Goal: Information Seeking & Learning: Learn about a topic

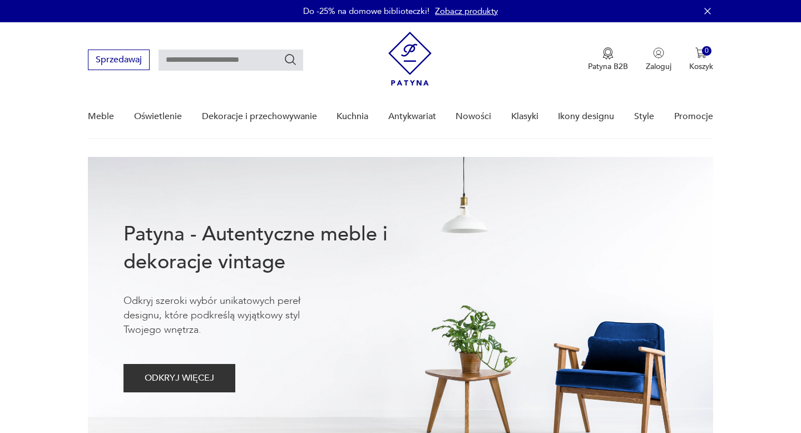
click at [473, 118] on link "Nowości" at bounding box center [473, 116] width 36 height 43
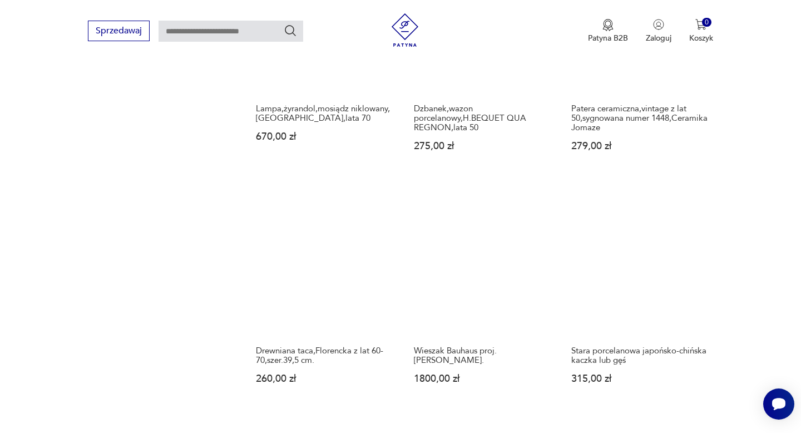
scroll to position [885, 0]
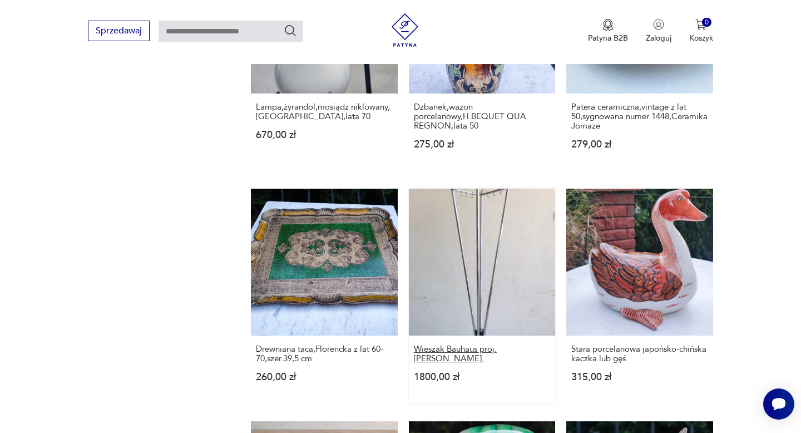
click at [474, 350] on h3 "Wieszak Bauhaus proj.[PERSON_NAME]." at bounding box center [482, 353] width 136 height 19
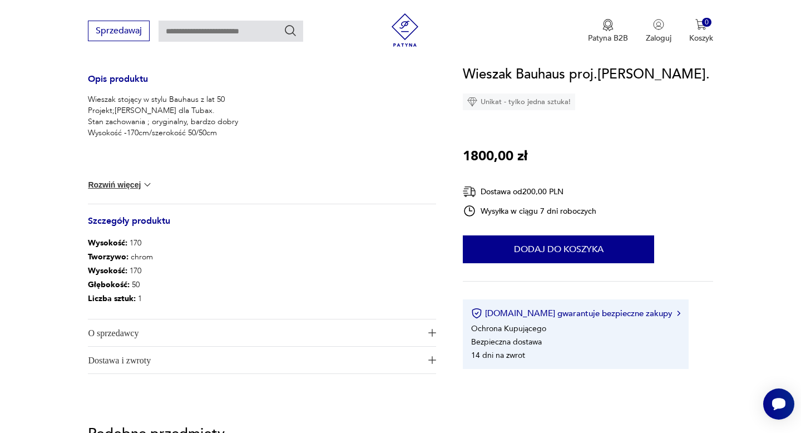
scroll to position [545, 0]
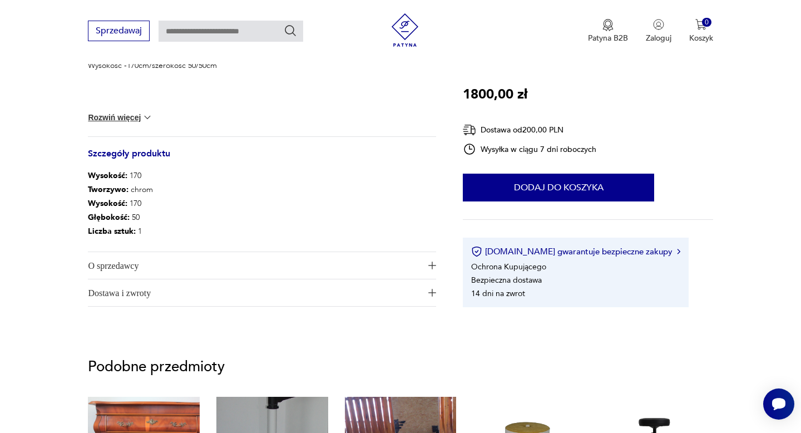
click at [122, 264] on span "O sprzedawcy" at bounding box center [254, 265] width 332 height 27
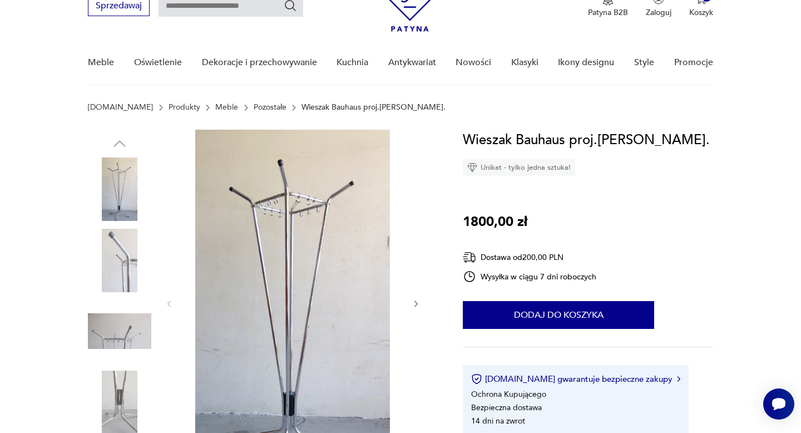
scroll to position [0, 0]
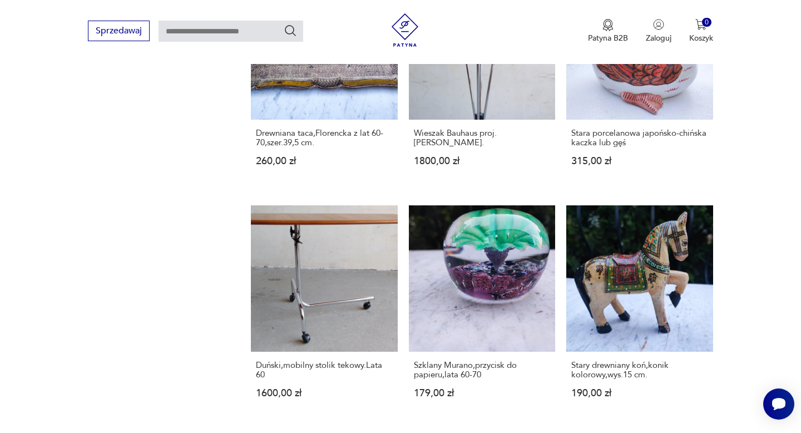
scroll to position [1102, 0]
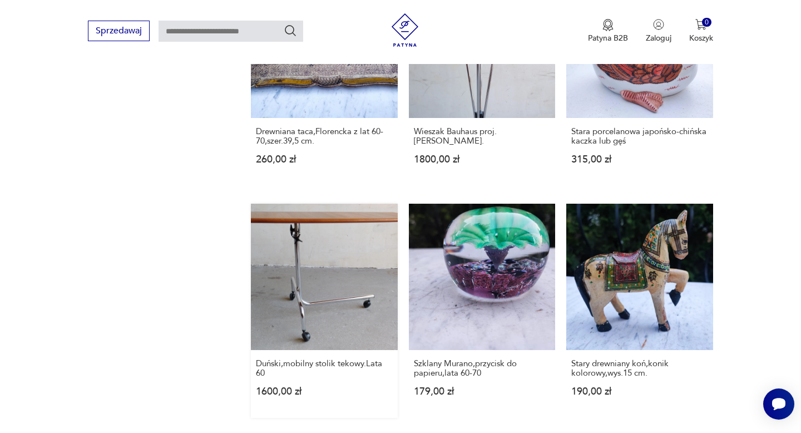
click at [348, 231] on link "Duński,mobilny stolik tekowy.Lata 60 1600,00 zł" at bounding box center [324, 310] width 146 height 214
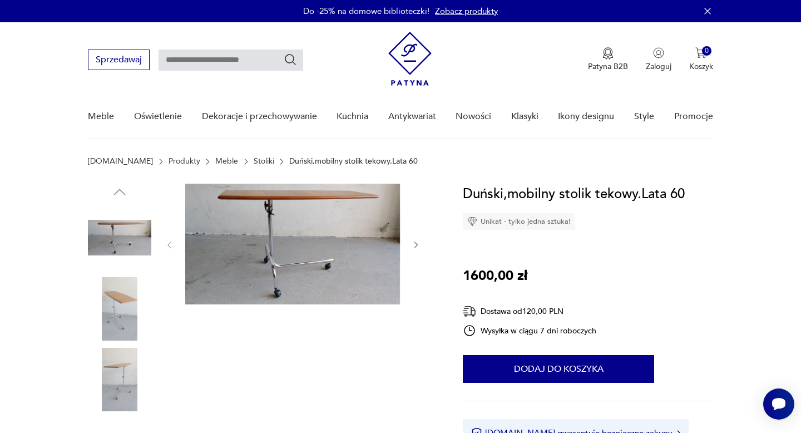
click at [125, 299] on img at bounding box center [119, 308] width 63 height 63
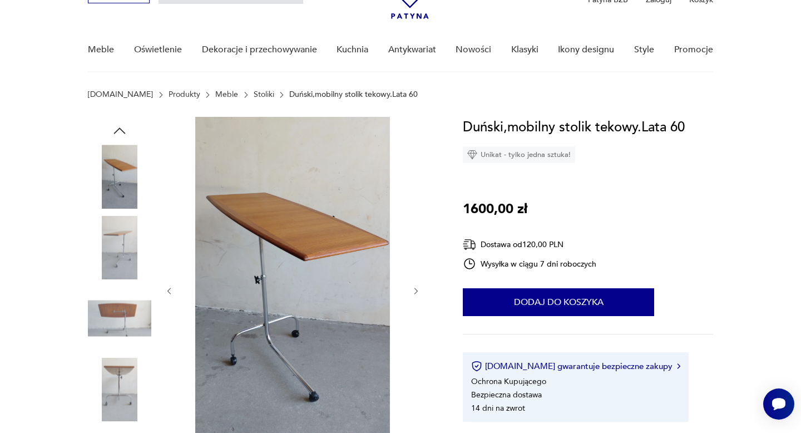
scroll to position [67, 0]
click at [123, 316] on img at bounding box center [119, 317] width 63 height 63
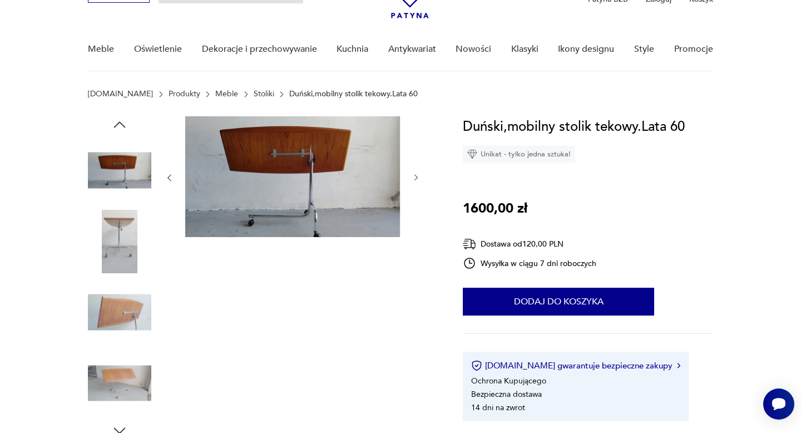
click at [125, 376] on img at bounding box center [119, 382] width 63 height 63
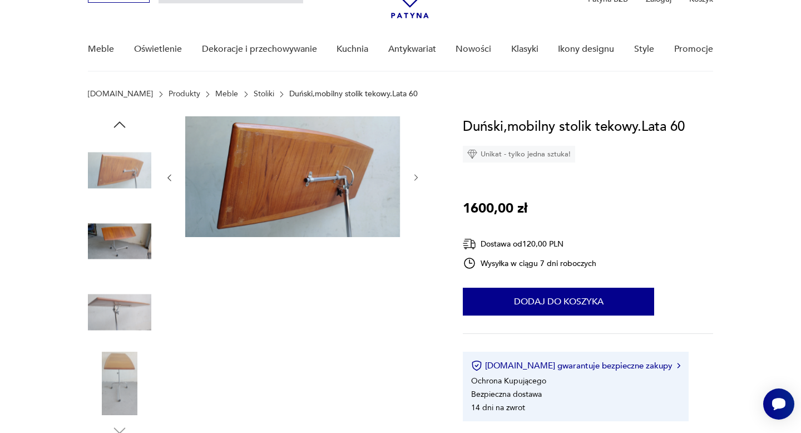
click at [123, 389] on img at bounding box center [119, 382] width 63 height 63
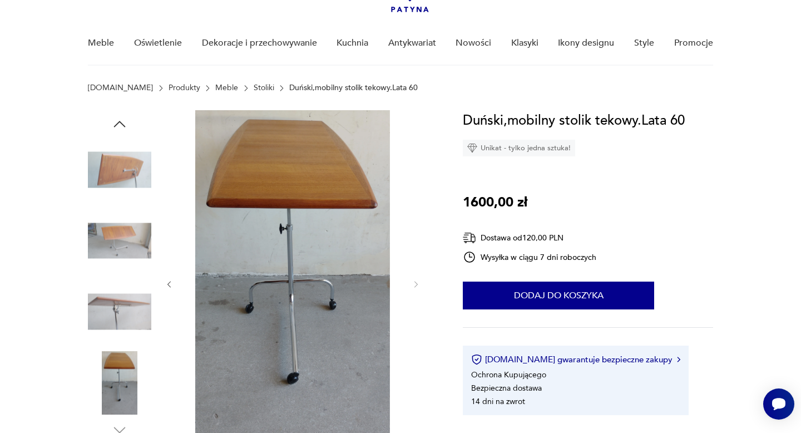
scroll to position [0, 0]
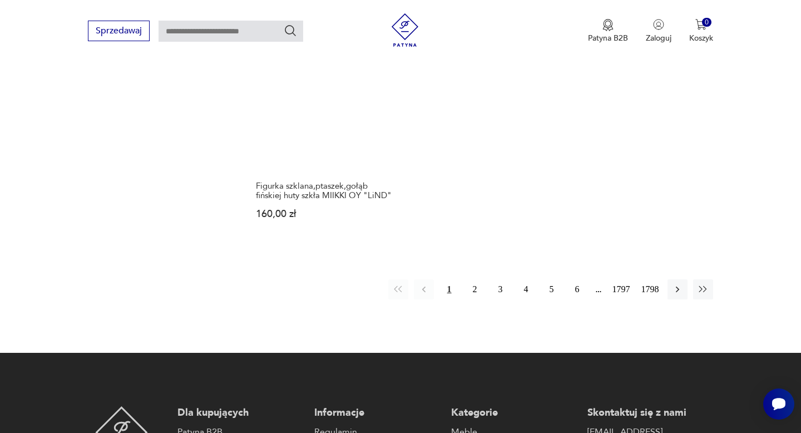
scroll to position [1511, 0]
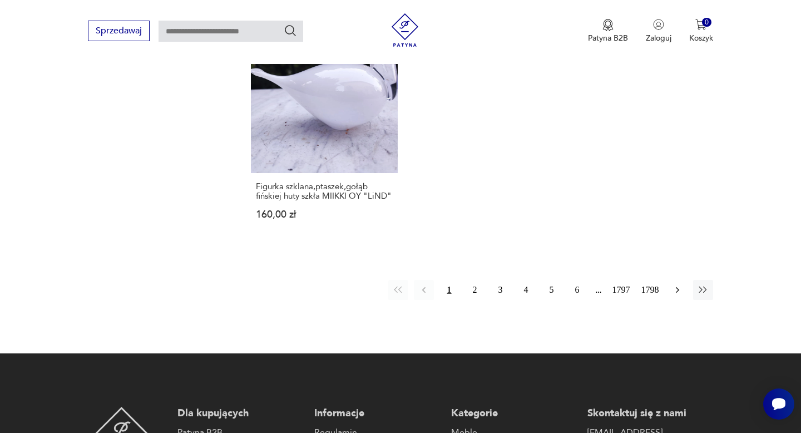
click at [677, 289] on icon "button" at bounding box center [676, 290] width 3 height 6
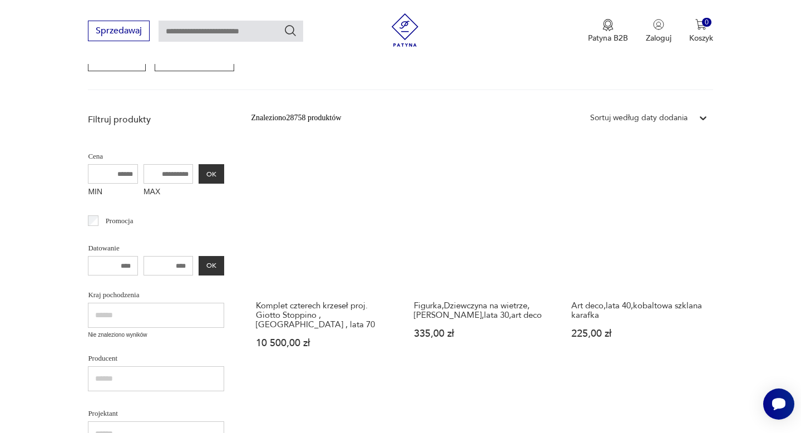
scroll to position [212, 0]
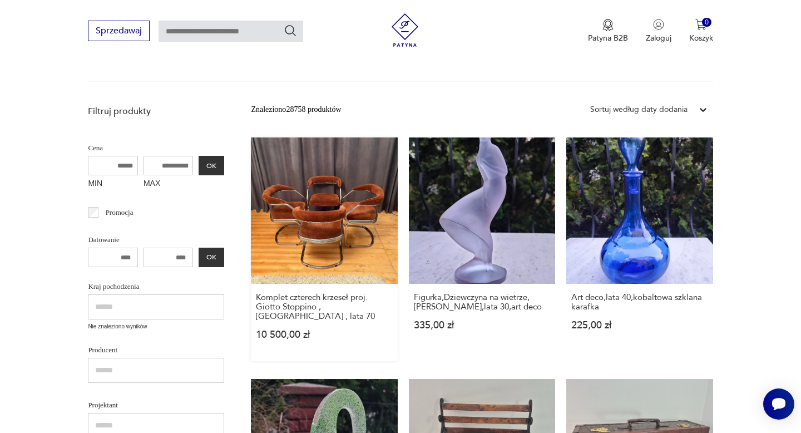
click at [340, 218] on link "Komplet czterech krzeseł proj. Giotto Stoppino , [GEOGRAPHIC_DATA] , lata 70 10…" at bounding box center [324, 248] width 146 height 223
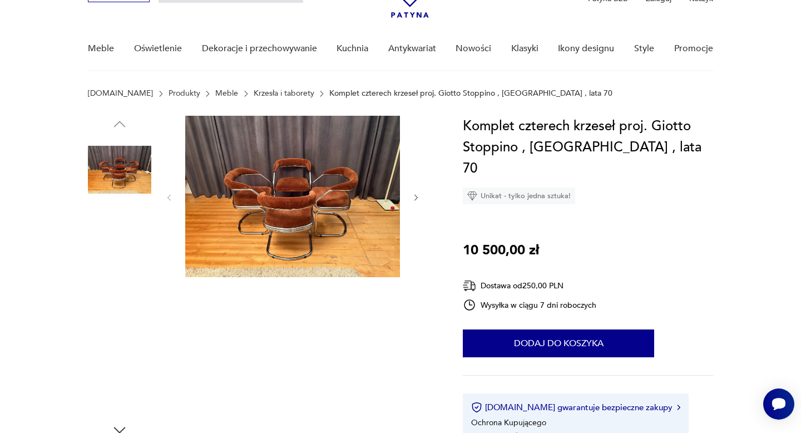
scroll to position [44, 0]
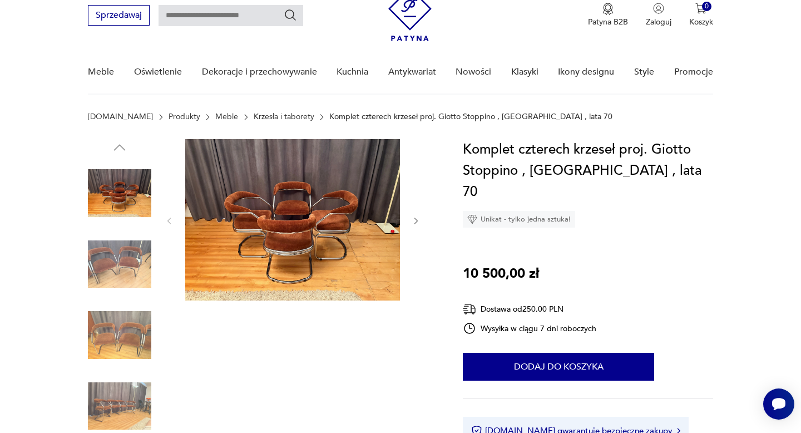
click at [319, 237] on img at bounding box center [292, 219] width 215 height 161
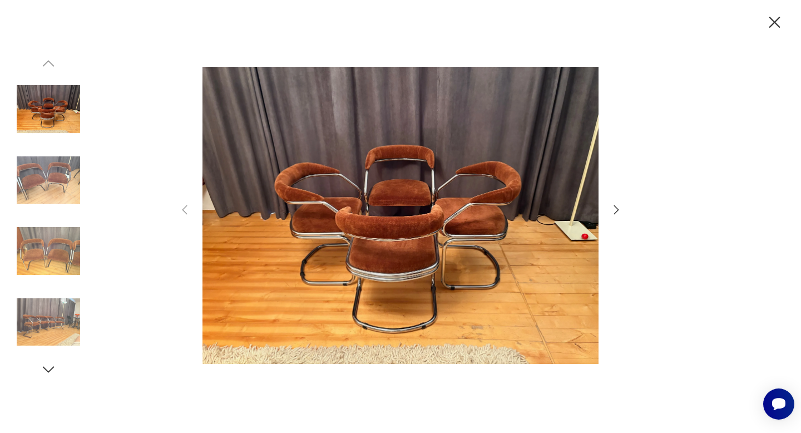
click at [617, 209] on icon "button" at bounding box center [615, 209] width 13 height 13
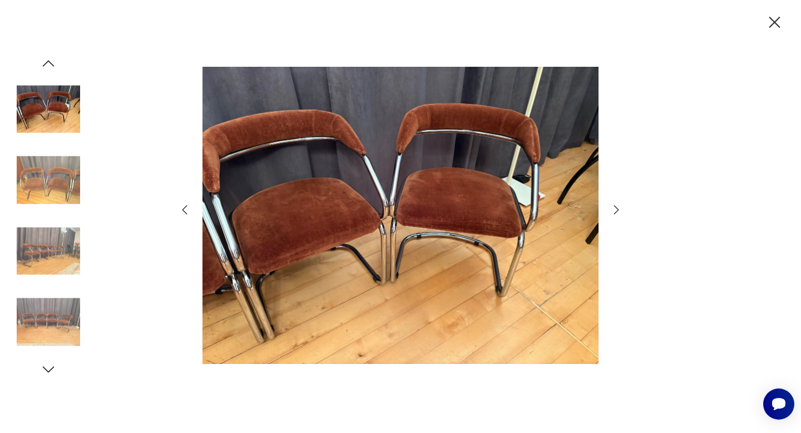
click at [617, 209] on icon "button" at bounding box center [615, 209] width 13 height 13
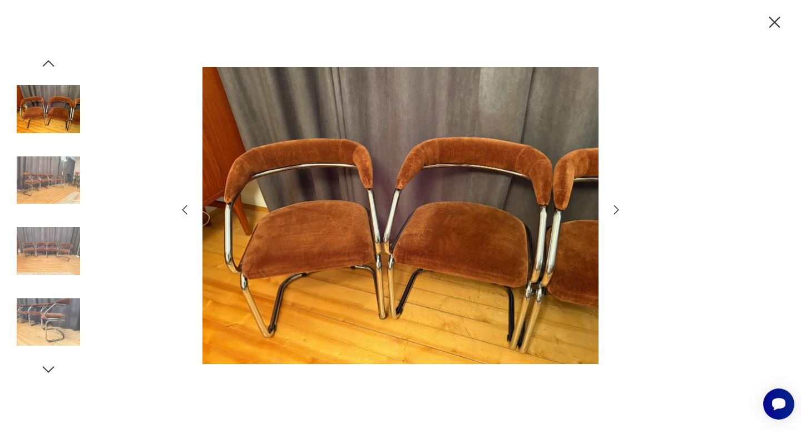
click at [617, 209] on icon "button" at bounding box center [615, 209] width 13 height 13
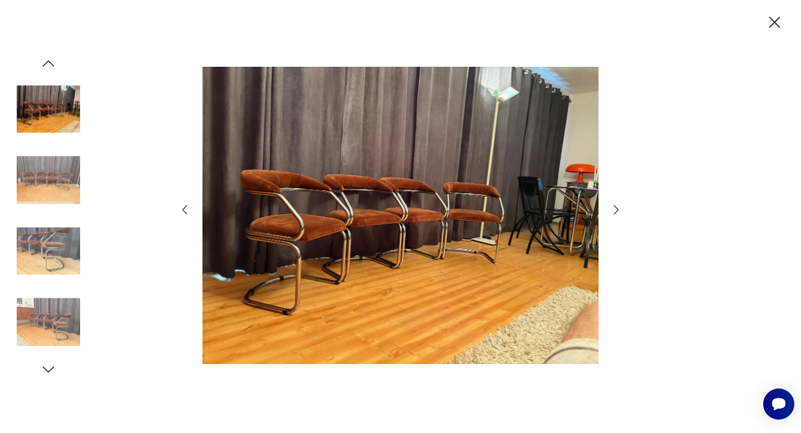
click at [617, 209] on icon "button" at bounding box center [615, 209] width 13 height 13
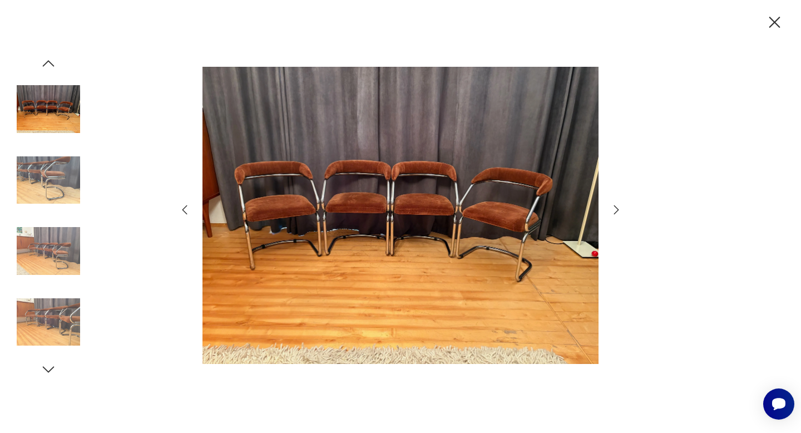
click at [617, 209] on icon "button" at bounding box center [615, 209] width 13 height 13
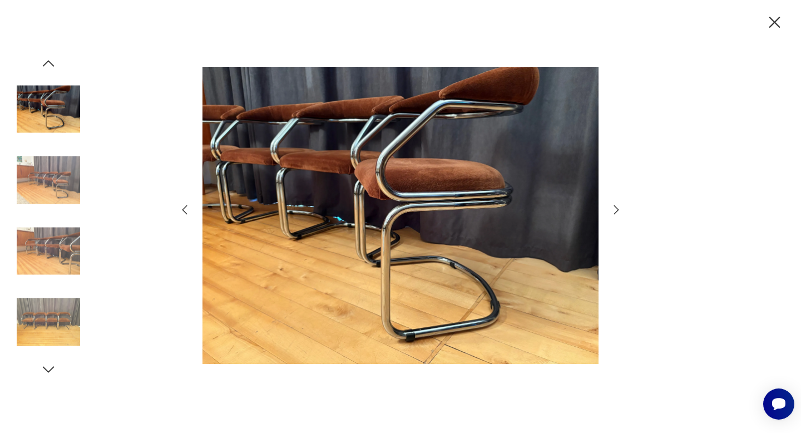
click at [617, 209] on icon "button" at bounding box center [615, 209] width 13 height 13
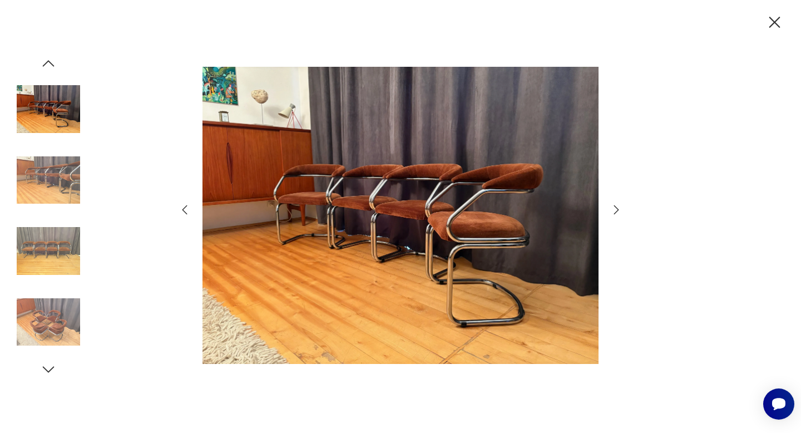
click at [617, 209] on icon "button" at bounding box center [615, 209] width 13 height 13
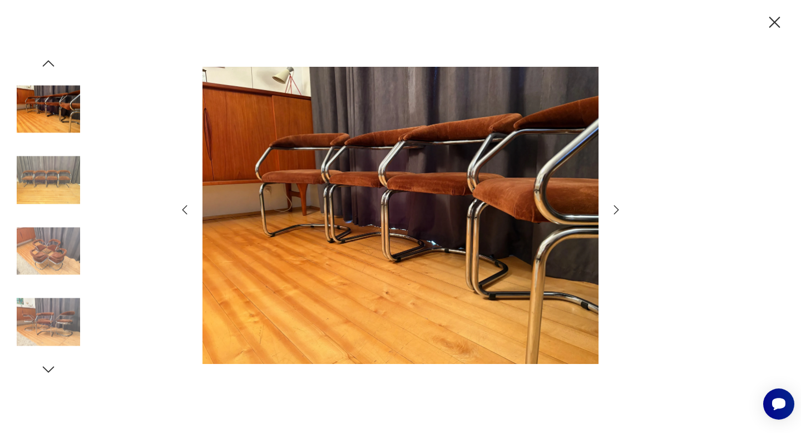
click at [617, 209] on icon "button" at bounding box center [615, 209] width 13 height 13
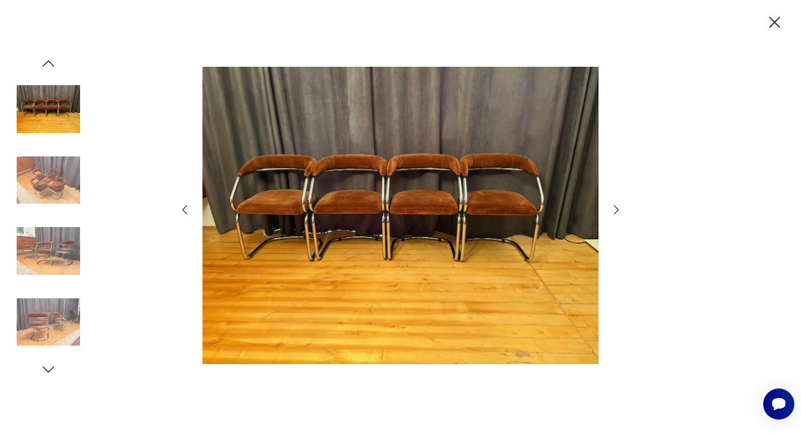
click at [617, 209] on icon "button" at bounding box center [615, 209] width 13 height 13
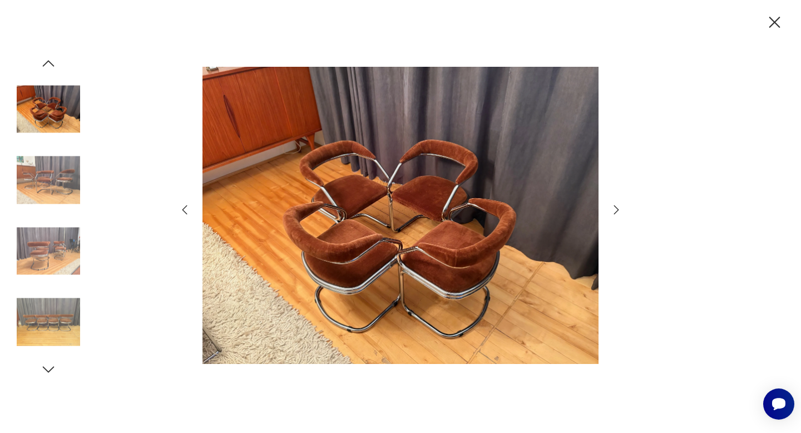
click at [617, 209] on icon "button" at bounding box center [615, 209] width 13 height 13
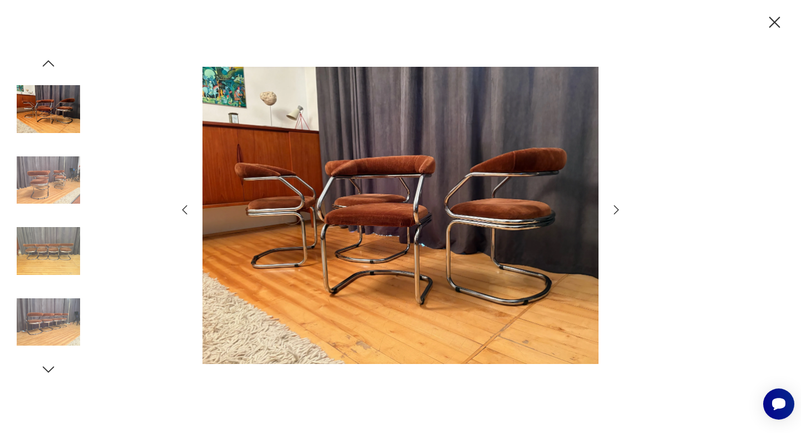
click at [617, 209] on icon "button" at bounding box center [615, 209] width 13 height 13
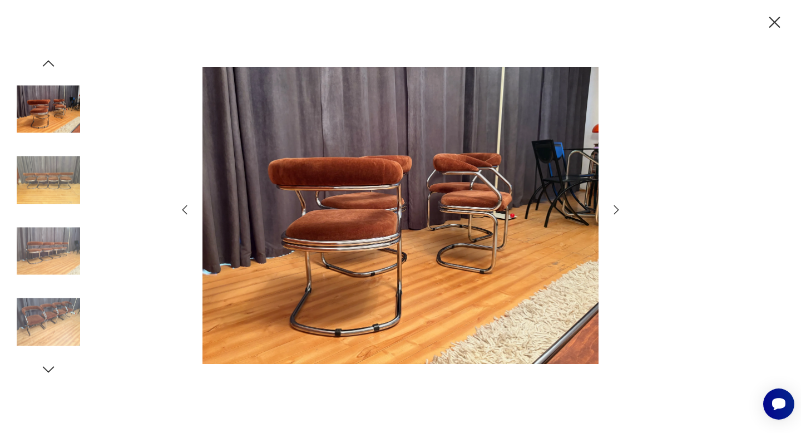
click at [617, 209] on icon "button" at bounding box center [615, 209] width 13 height 13
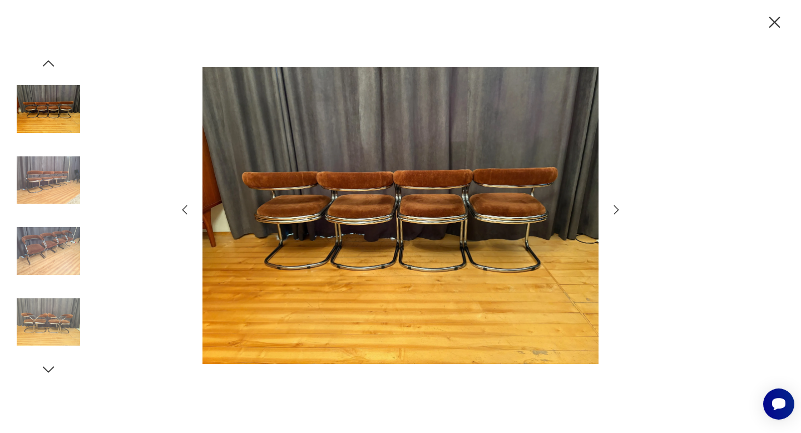
click at [617, 209] on icon "button" at bounding box center [615, 209] width 13 height 13
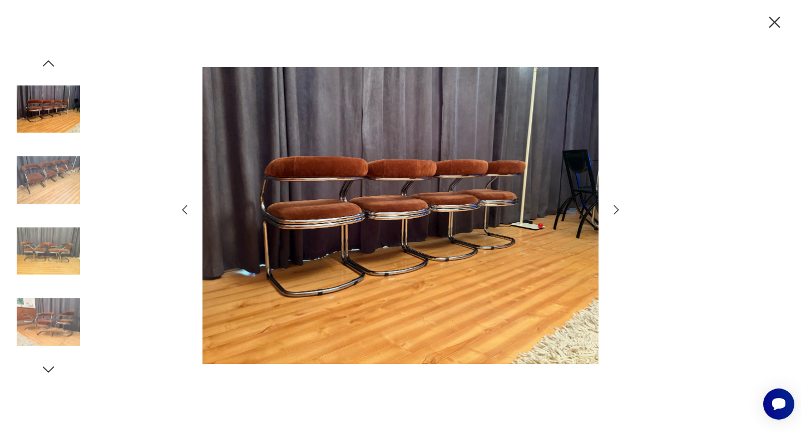
click at [617, 209] on icon "button" at bounding box center [615, 209] width 13 height 13
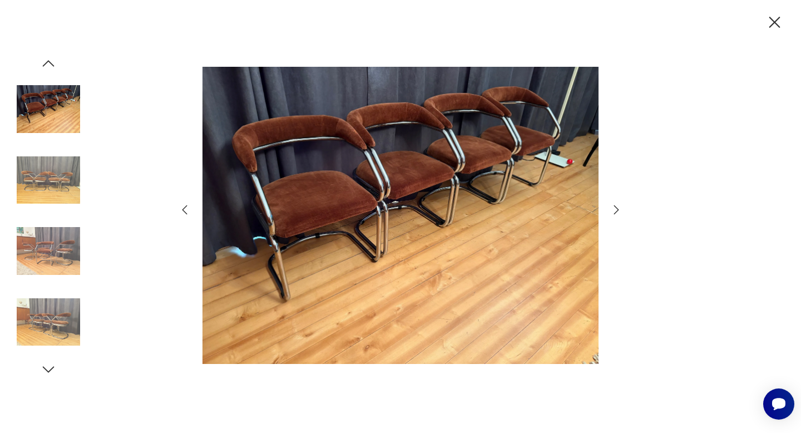
click at [617, 209] on icon "button" at bounding box center [615, 209] width 13 height 13
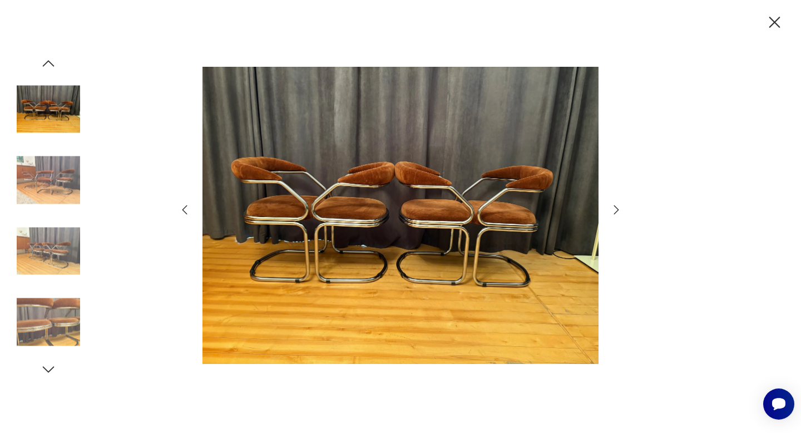
click at [617, 209] on icon "button" at bounding box center [615, 209] width 13 height 13
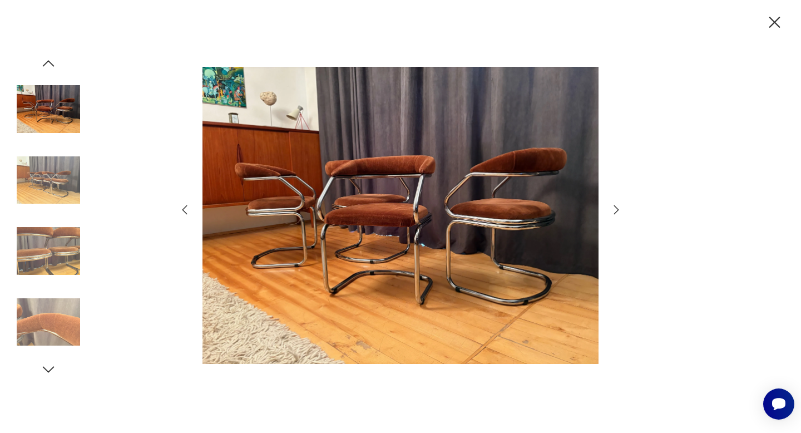
click at [617, 209] on icon "button" at bounding box center [615, 209] width 13 height 13
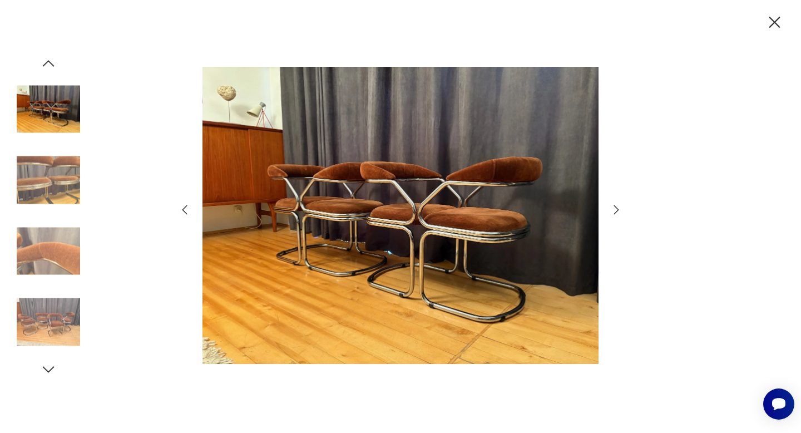
click at [617, 209] on icon "button" at bounding box center [615, 209] width 13 height 13
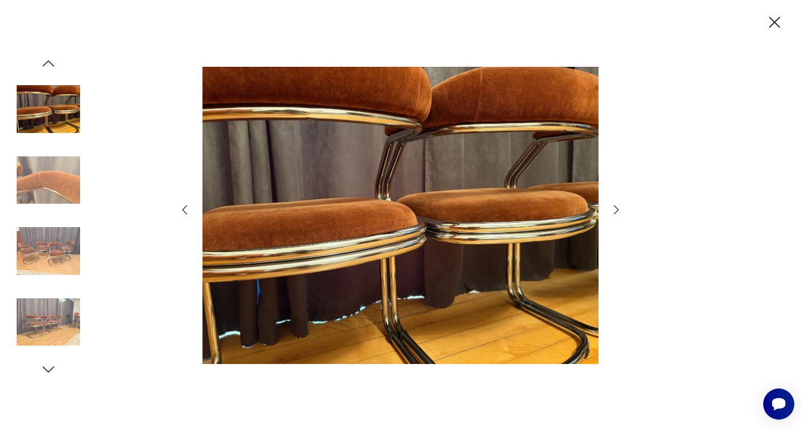
click at [617, 209] on icon "button" at bounding box center [615, 209] width 13 height 13
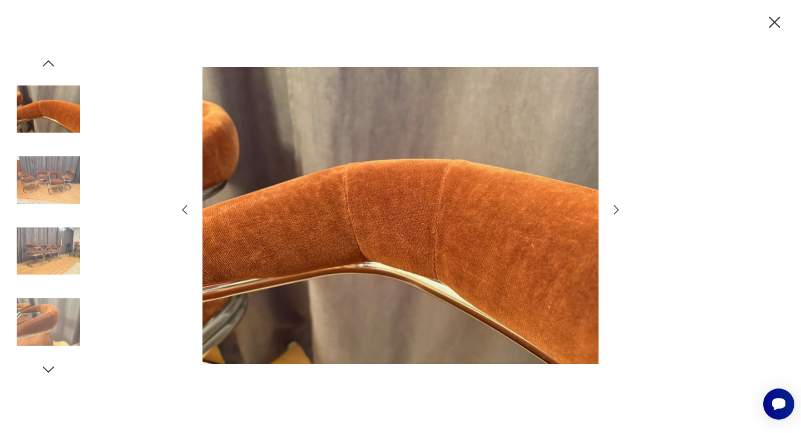
click at [617, 209] on icon "button" at bounding box center [615, 209] width 13 height 13
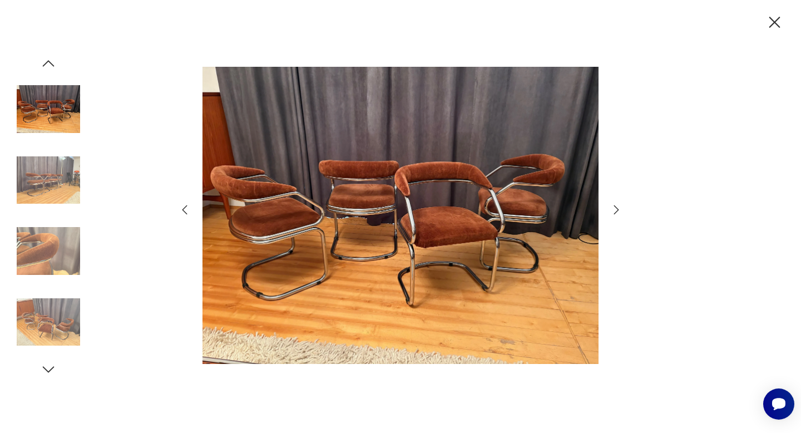
click at [617, 209] on icon "button" at bounding box center [615, 209] width 13 height 13
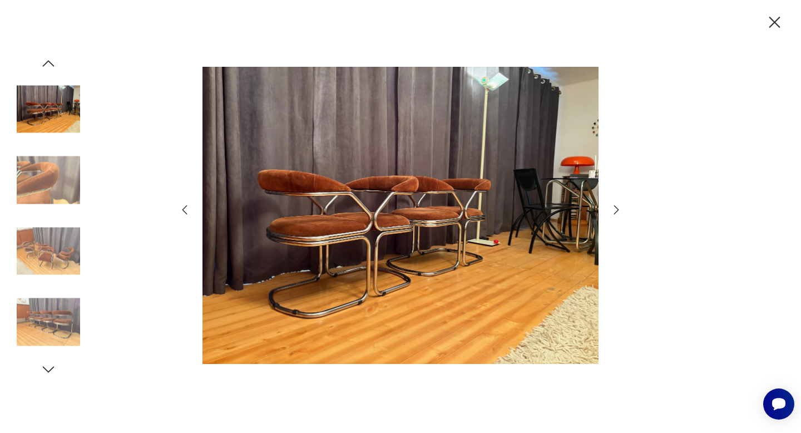
click at [617, 209] on icon "button" at bounding box center [615, 209] width 13 height 13
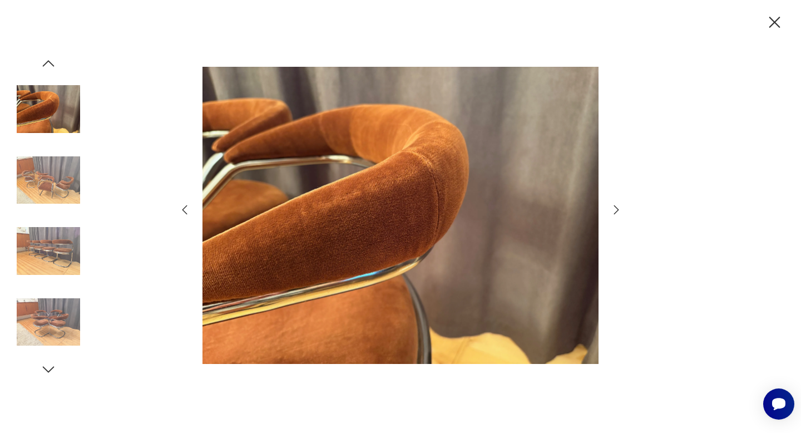
click at [617, 209] on icon "button" at bounding box center [615, 209] width 13 height 13
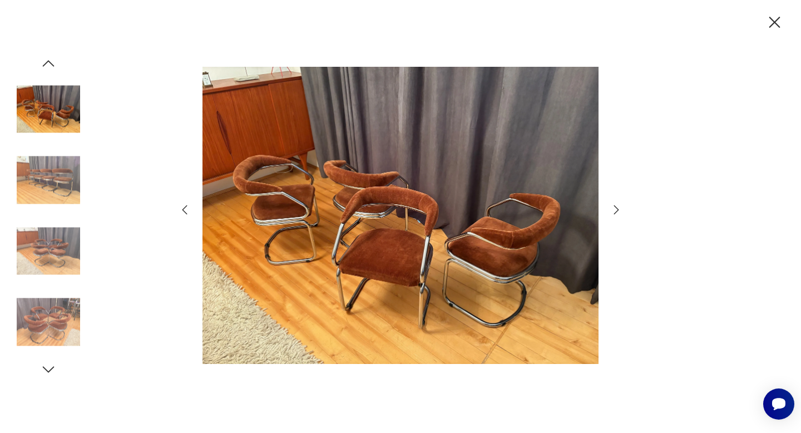
click at [617, 209] on icon "button" at bounding box center [615, 209] width 13 height 13
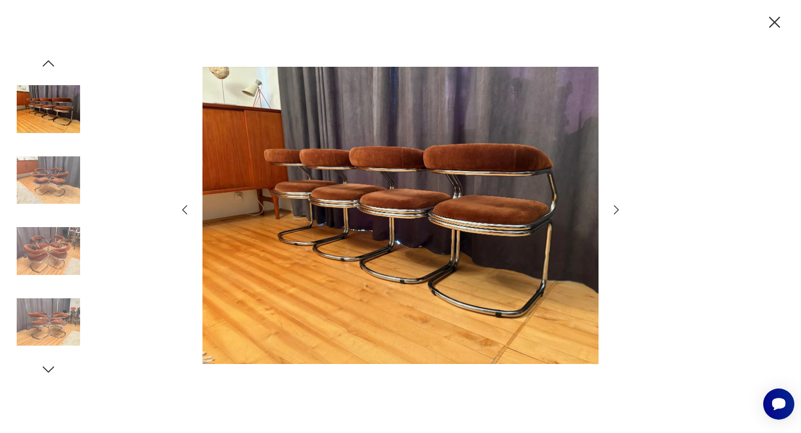
click at [617, 209] on icon "button" at bounding box center [615, 209] width 13 height 13
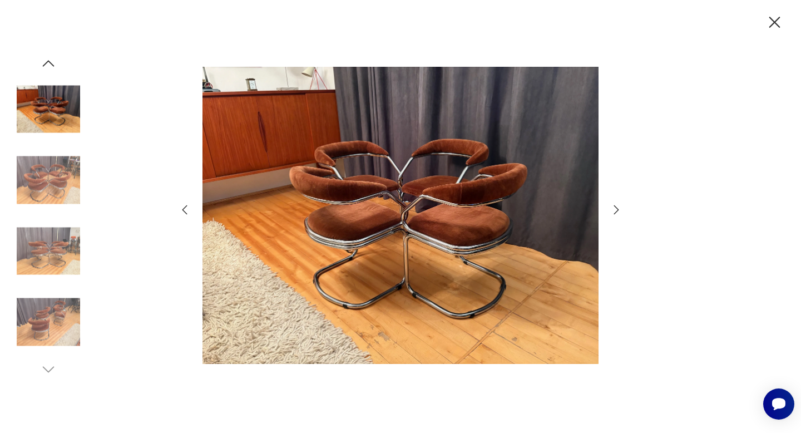
click at [617, 209] on icon "button" at bounding box center [615, 209] width 13 height 13
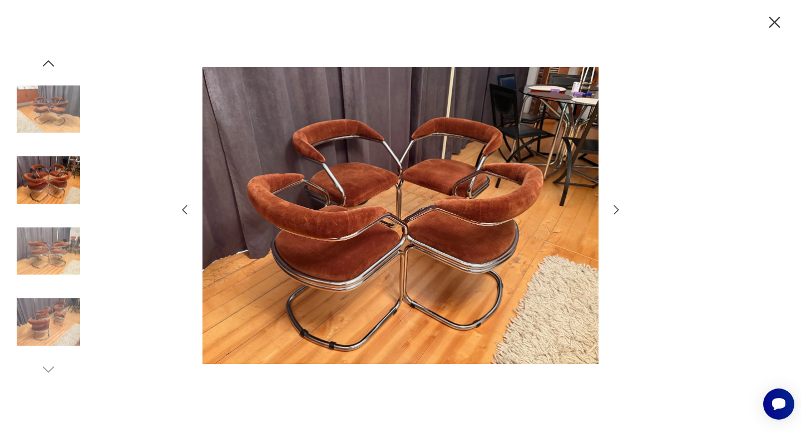
click at [617, 209] on icon "button" at bounding box center [615, 209] width 13 height 13
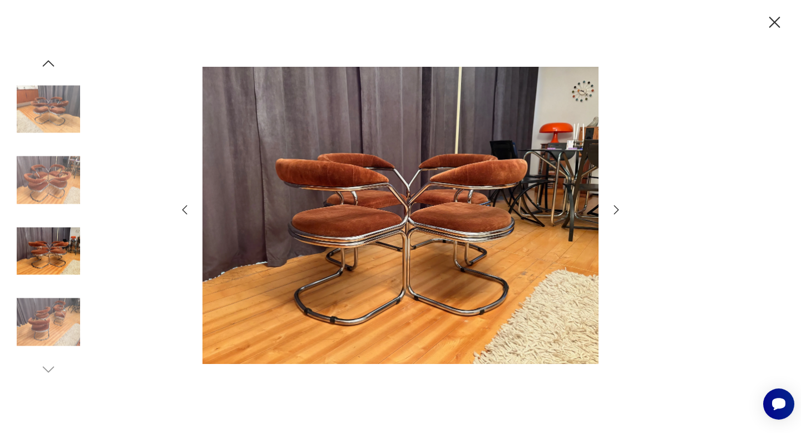
click at [617, 209] on icon "button" at bounding box center [615, 209] width 13 height 13
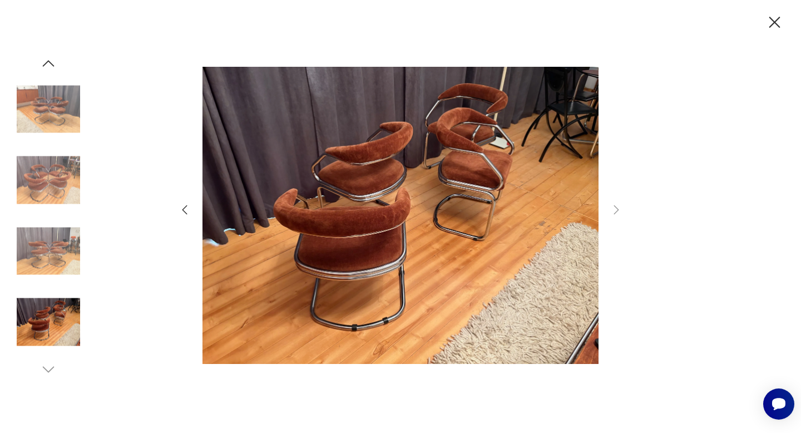
click at [189, 212] on icon "button" at bounding box center [184, 209] width 13 height 13
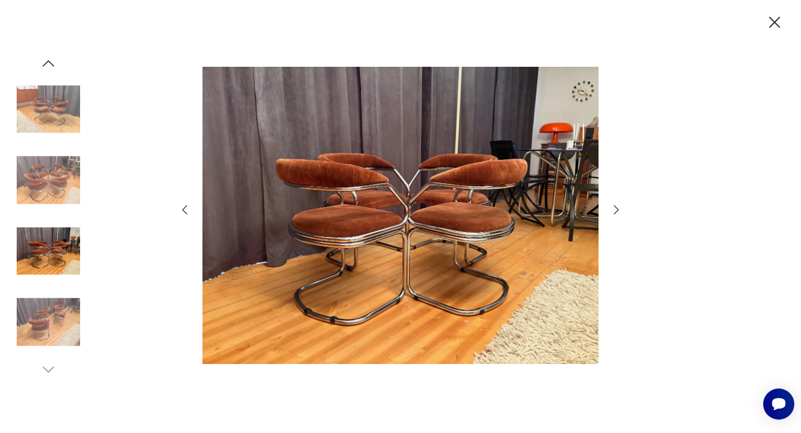
click at [618, 208] on icon "button" at bounding box center [615, 209] width 13 height 13
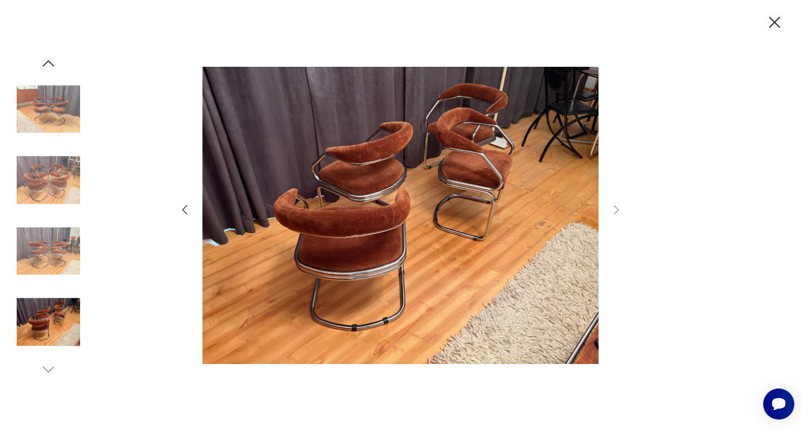
click at [772, 21] on icon "button" at bounding box center [774, 22] width 11 height 11
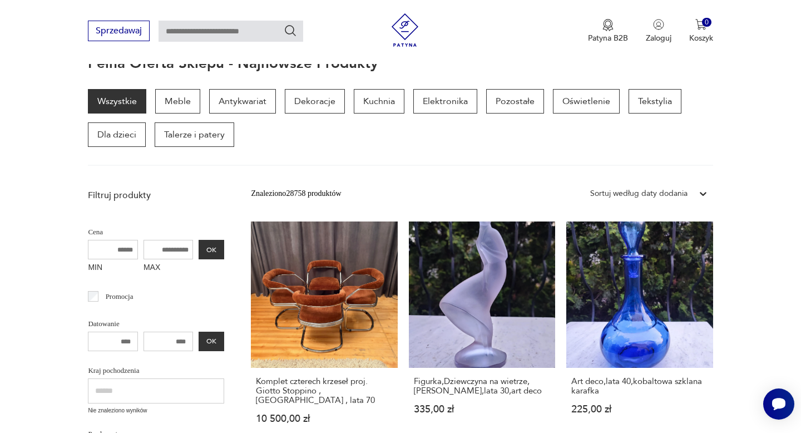
scroll to position [123, 0]
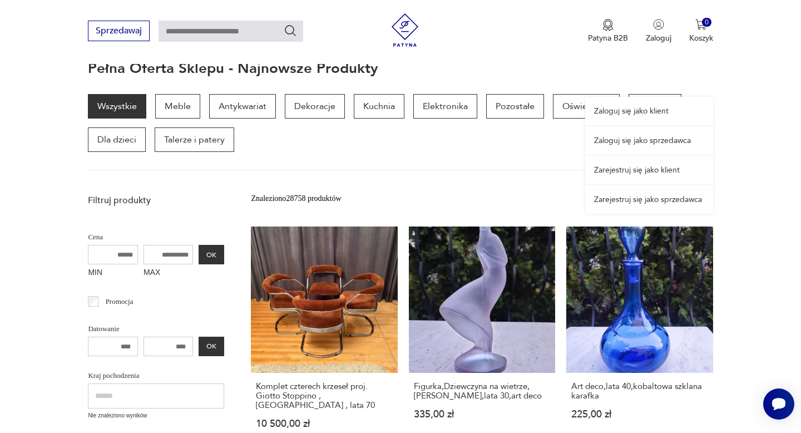
click at [645, 140] on link "Zaloguj się jako sprzedawca" at bounding box center [649, 140] width 128 height 28
